Goal: Contribute content

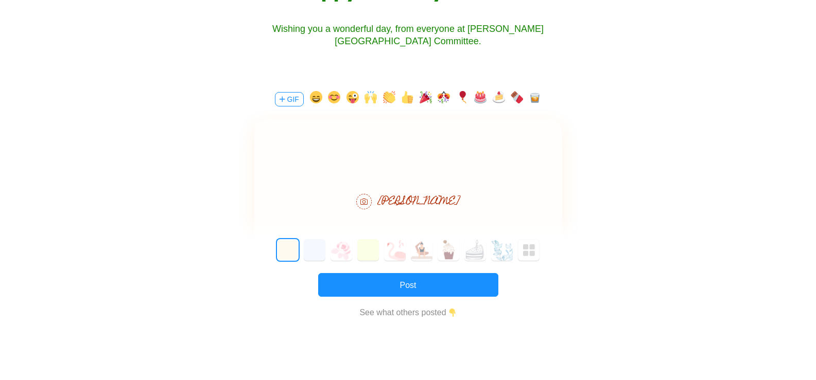
scroll to position [178, 0]
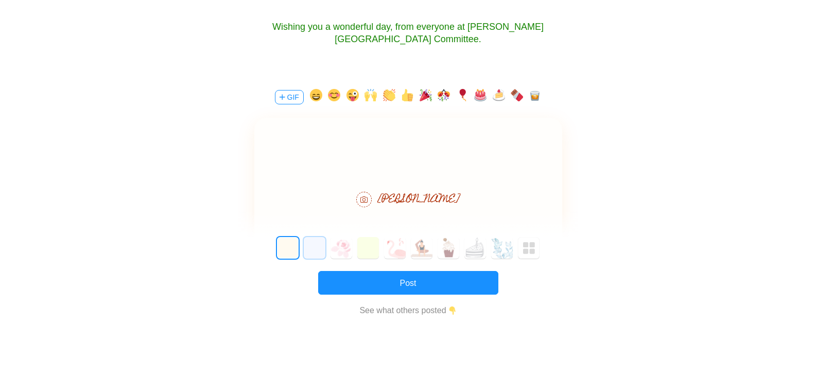
click at [315, 249] on button "1" at bounding box center [315, 248] width 22 height 22
click at [336, 250] on button "2" at bounding box center [341, 248] width 22 height 22
click at [369, 250] on button "3" at bounding box center [368, 248] width 22 height 22
click at [397, 250] on button "4" at bounding box center [395, 248] width 22 height 22
click at [425, 250] on button "5" at bounding box center [422, 248] width 22 height 22
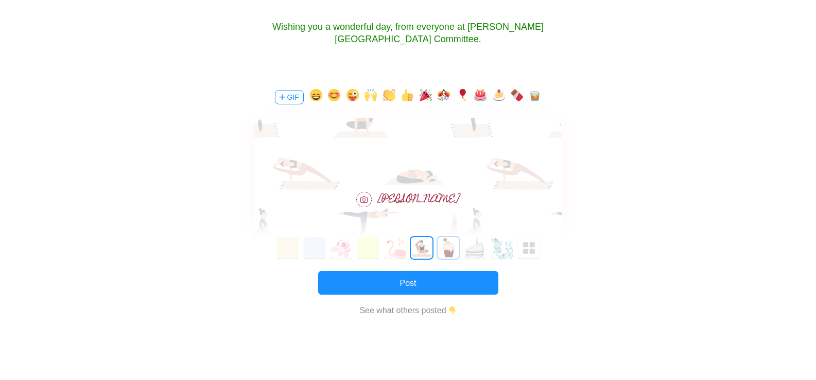
click at [450, 250] on button "6" at bounding box center [448, 248] width 22 height 22
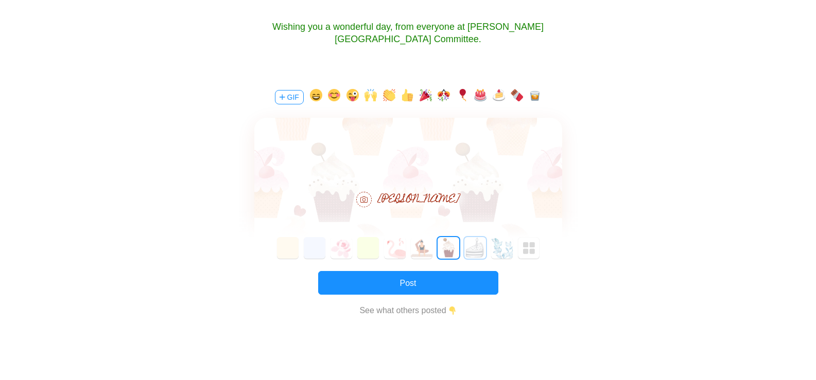
click at [476, 253] on button "7" at bounding box center [475, 248] width 22 height 22
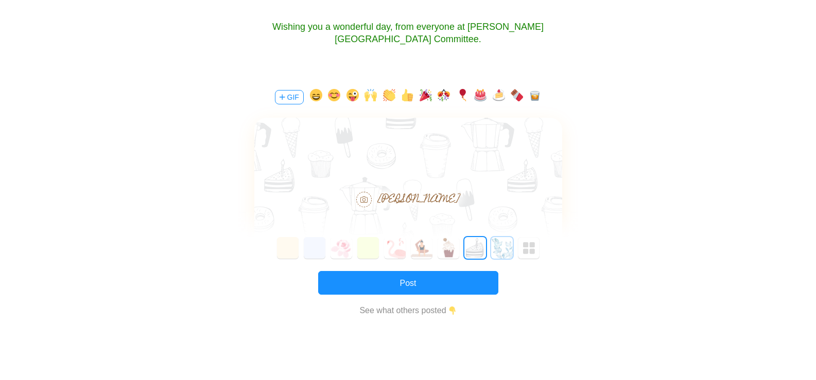
click at [504, 252] on button "8" at bounding box center [502, 248] width 22 height 22
click at [532, 251] on img "button" at bounding box center [529, 248] width 12 height 12
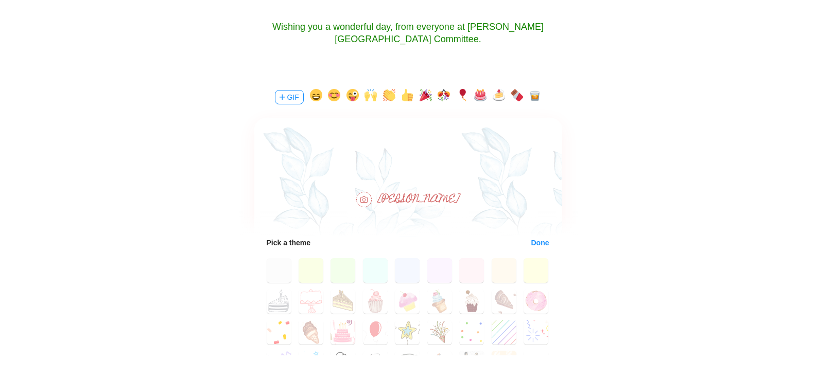
scroll to position [0, 0]
click at [334, 337] on button "20" at bounding box center [342, 333] width 25 height 25
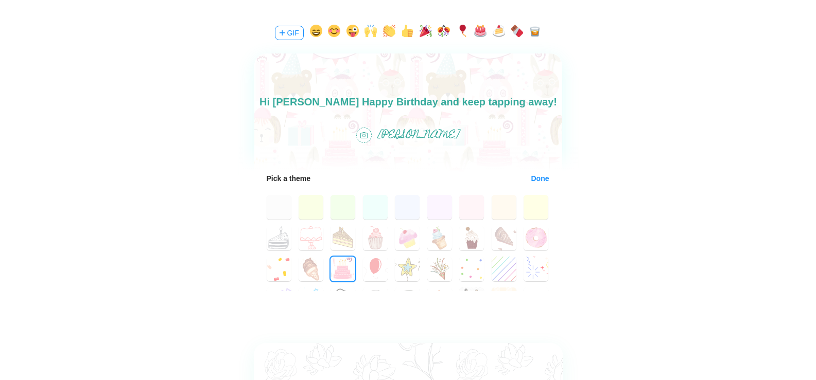
scroll to position [246, 0]
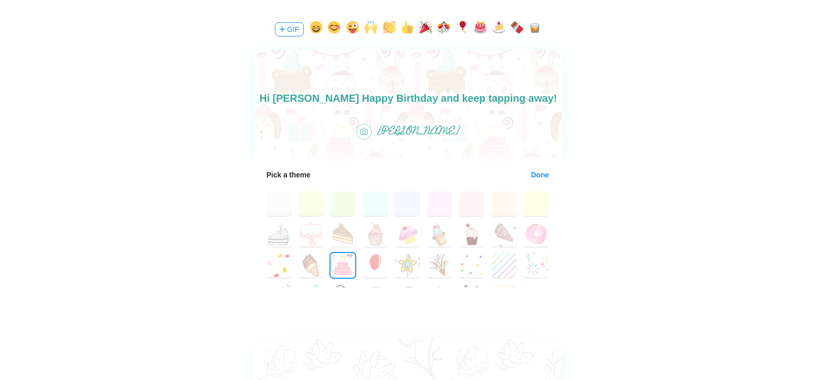
click at [534, 174] on button "Done" at bounding box center [540, 175] width 19 height 8
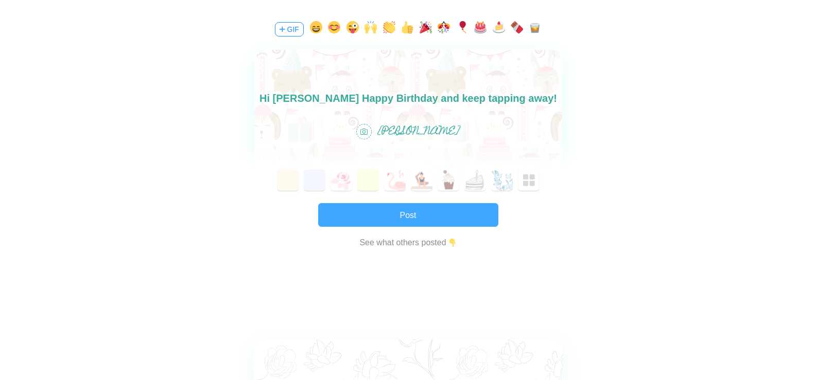
click at [417, 217] on button "Post" at bounding box center [408, 215] width 180 height 24
